Goal: Navigation & Orientation: Find specific page/section

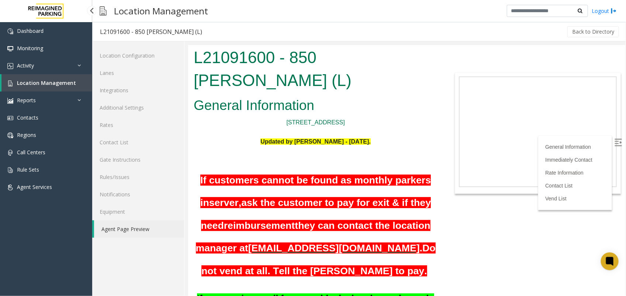
scroll to position [415, 0]
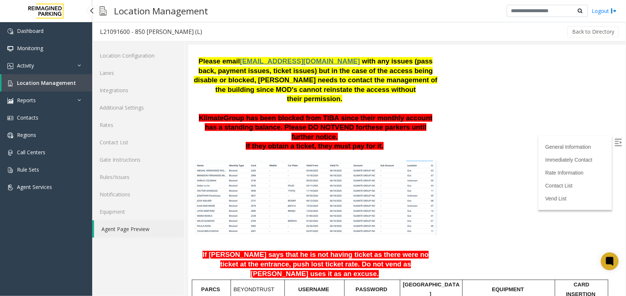
click at [46, 82] on span "Location Management" at bounding box center [46, 82] width 59 height 7
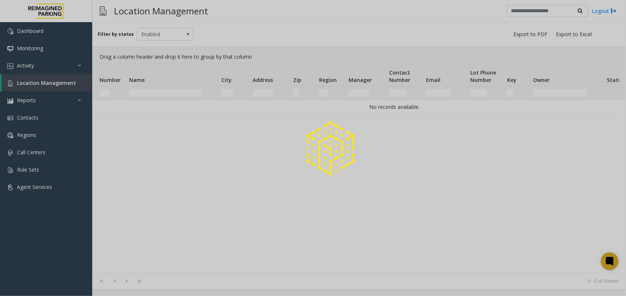
click at [141, 91] on div at bounding box center [313, 148] width 626 height 296
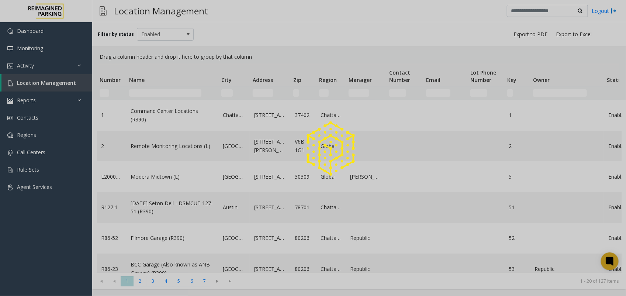
click at [141, 91] on div at bounding box center [313, 148] width 626 height 296
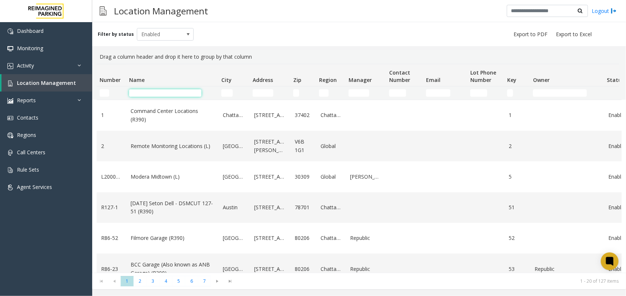
click at [141, 91] on input "Name Filter" at bounding box center [165, 92] width 72 height 7
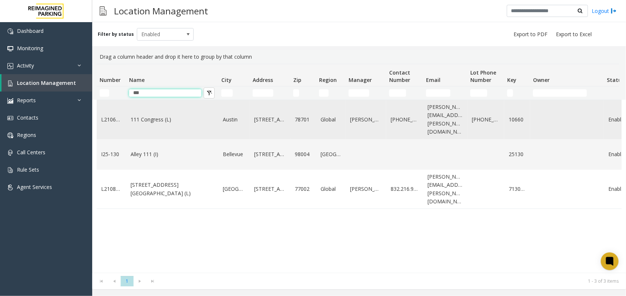
type input "***"
click at [148, 118] on link "111 Congress (L)" at bounding box center [172, 119] width 83 height 8
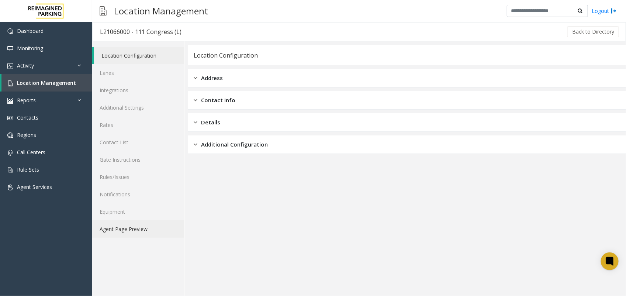
click at [127, 227] on link "Agent Page Preview" at bounding box center [138, 228] width 92 height 17
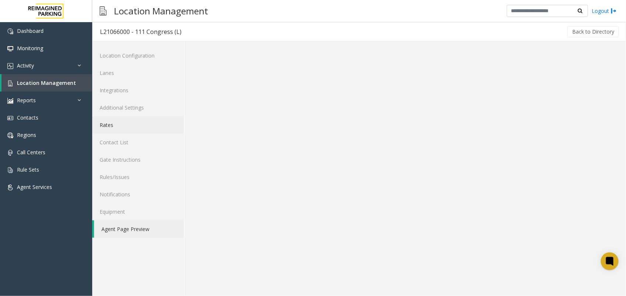
click at [115, 131] on link "Rates" at bounding box center [138, 124] width 92 height 17
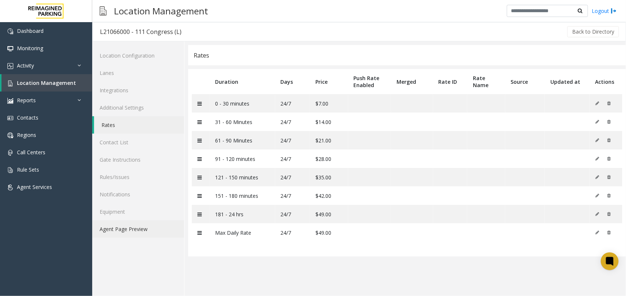
click at [113, 224] on link "Agent Page Preview" at bounding box center [138, 228] width 92 height 17
